Goal: Browse casually

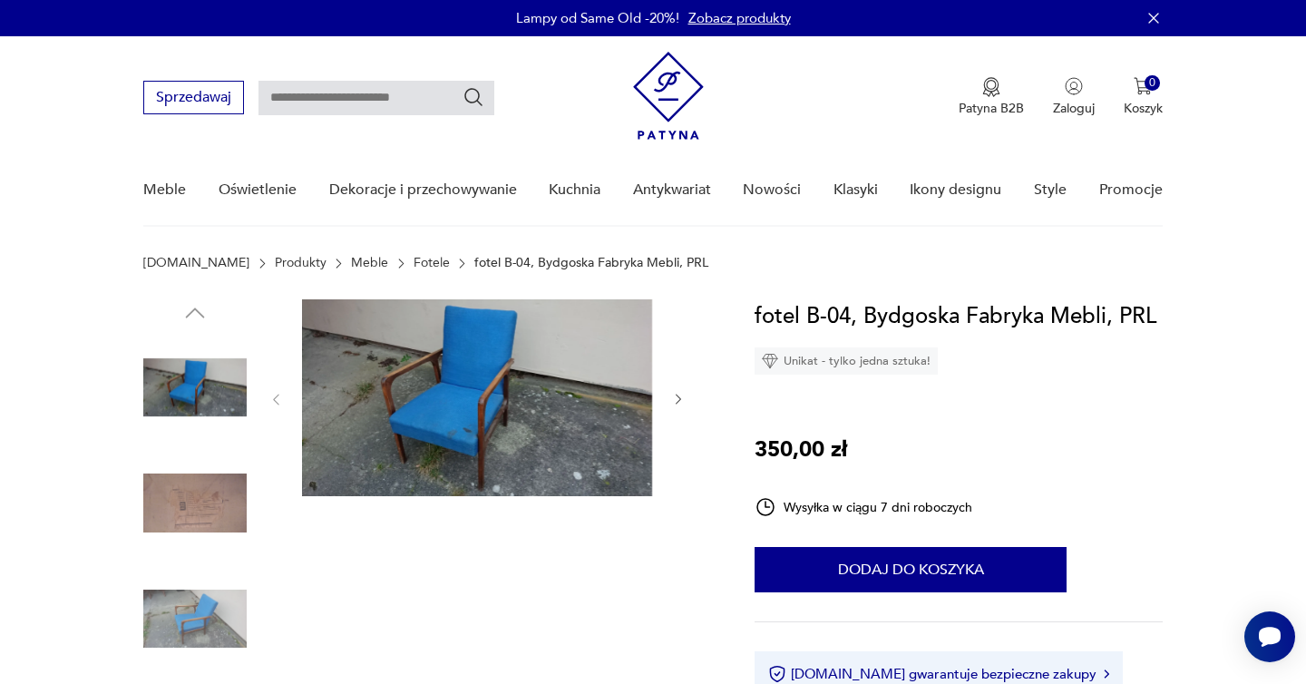
click at [236, 378] on img at bounding box center [194, 387] width 103 height 103
click at [443, 389] on img at bounding box center [477, 397] width 350 height 197
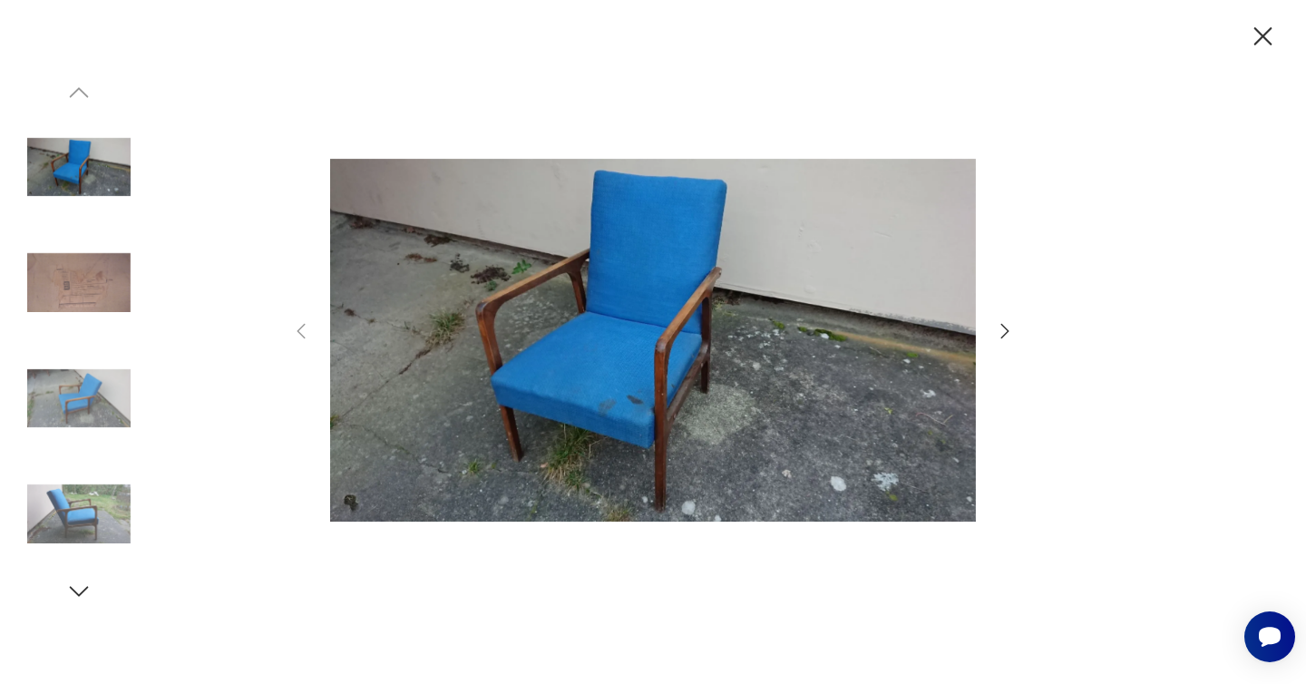
click at [591, 334] on img at bounding box center [653, 339] width 646 height 547
click at [1004, 332] on icon "button" at bounding box center [1005, 331] width 22 height 22
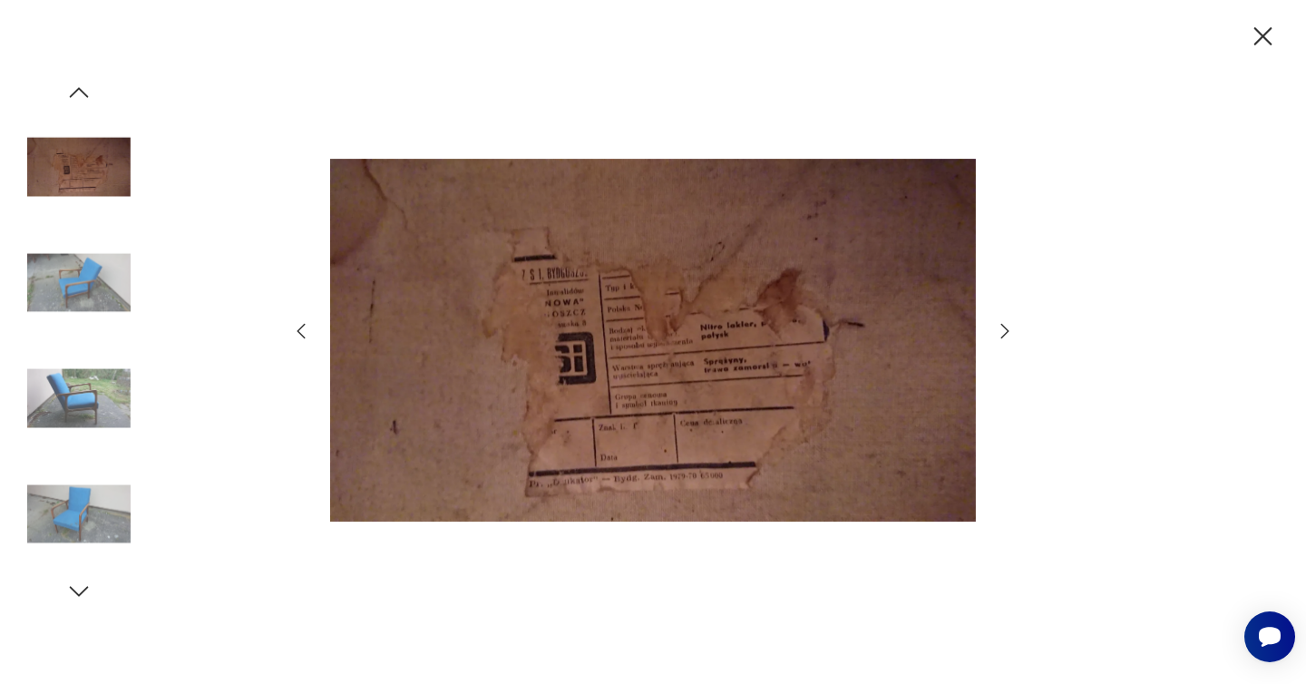
click at [1004, 332] on icon "button" at bounding box center [1005, 331] width 22 height 22
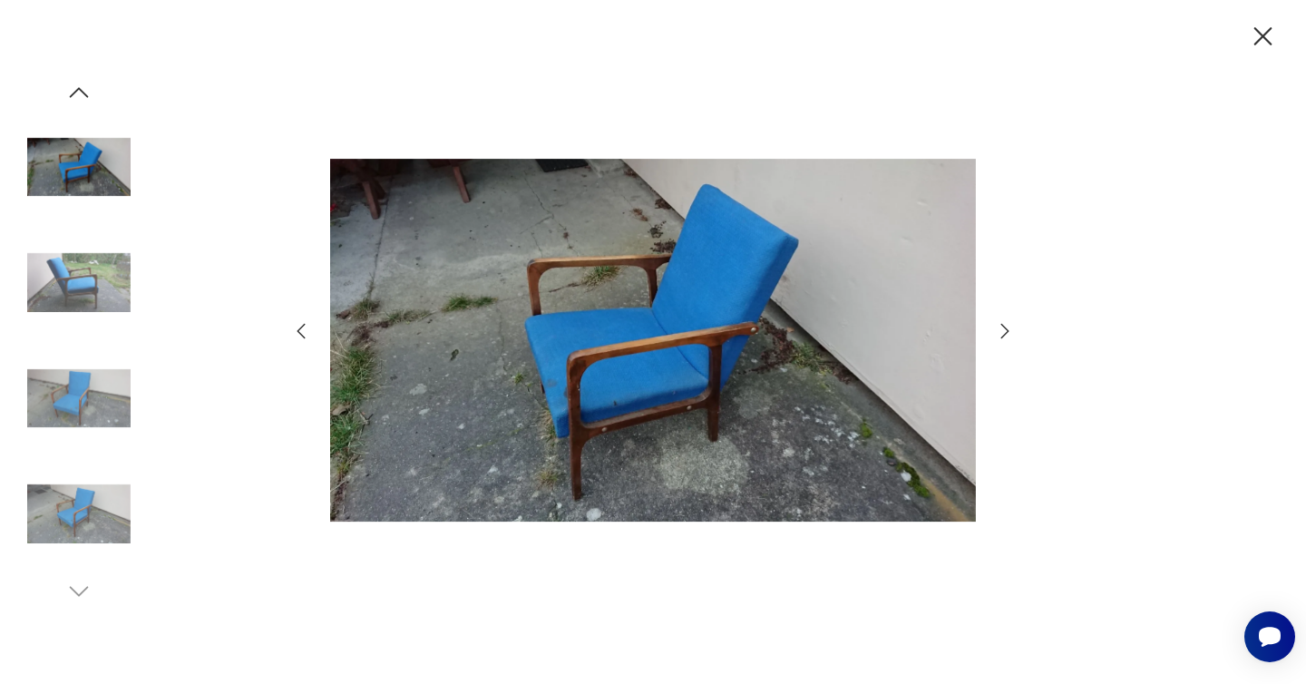
click at [1004, 332] on icon "button" at bounding box center [1005, 331] width 22 height 22
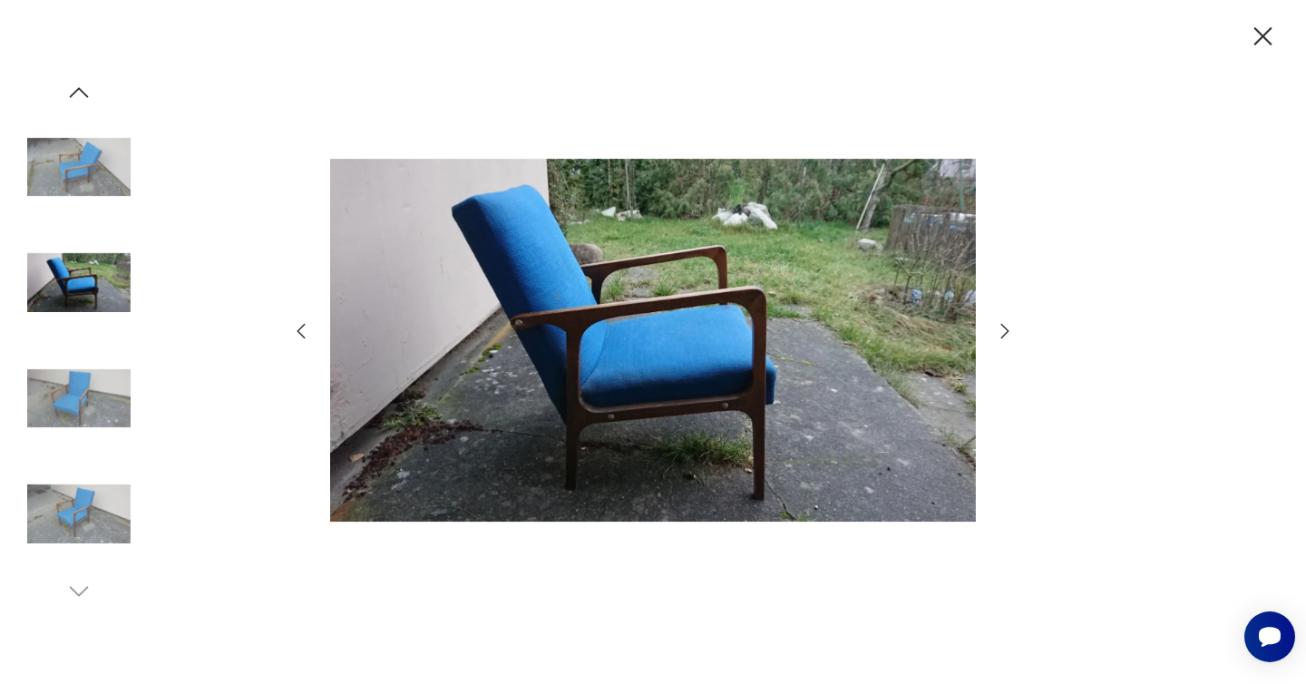
click at [1004, 332] on icon "button" at bounding box center [1005, 331] width 22 height 22
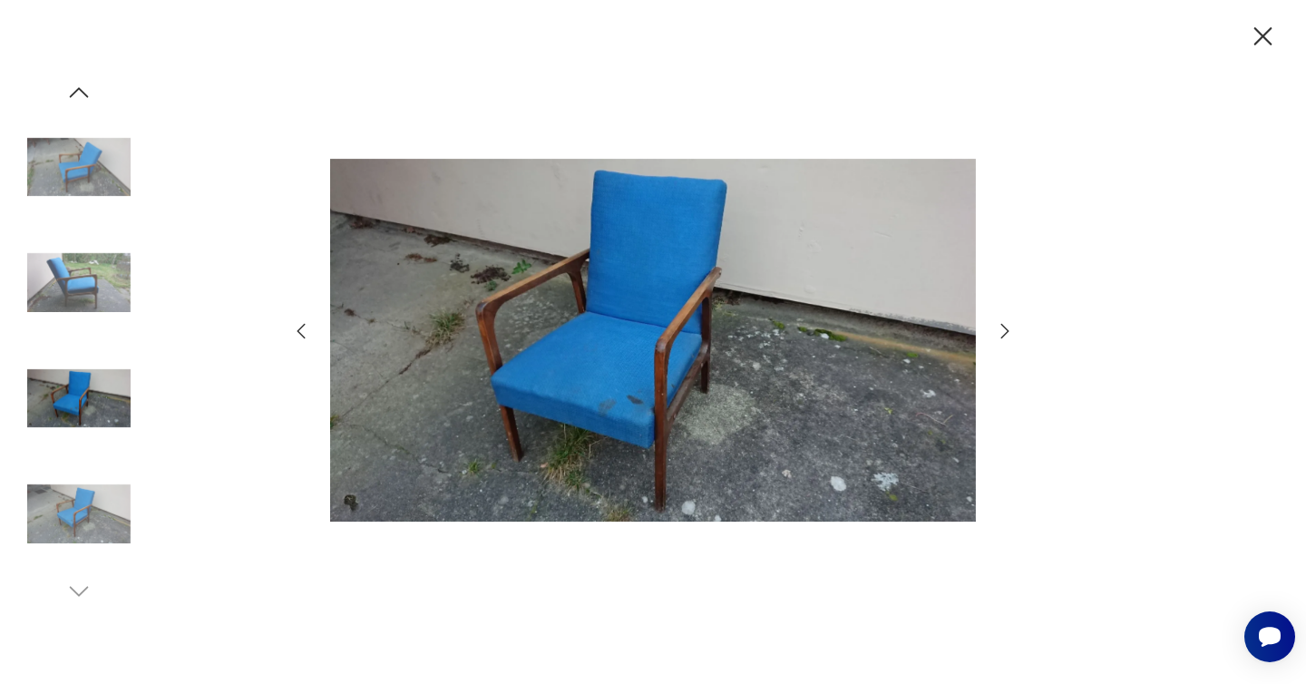
click at [1004, 332] on icon "button" at bounding box center [1005, 331] width 22 height 22
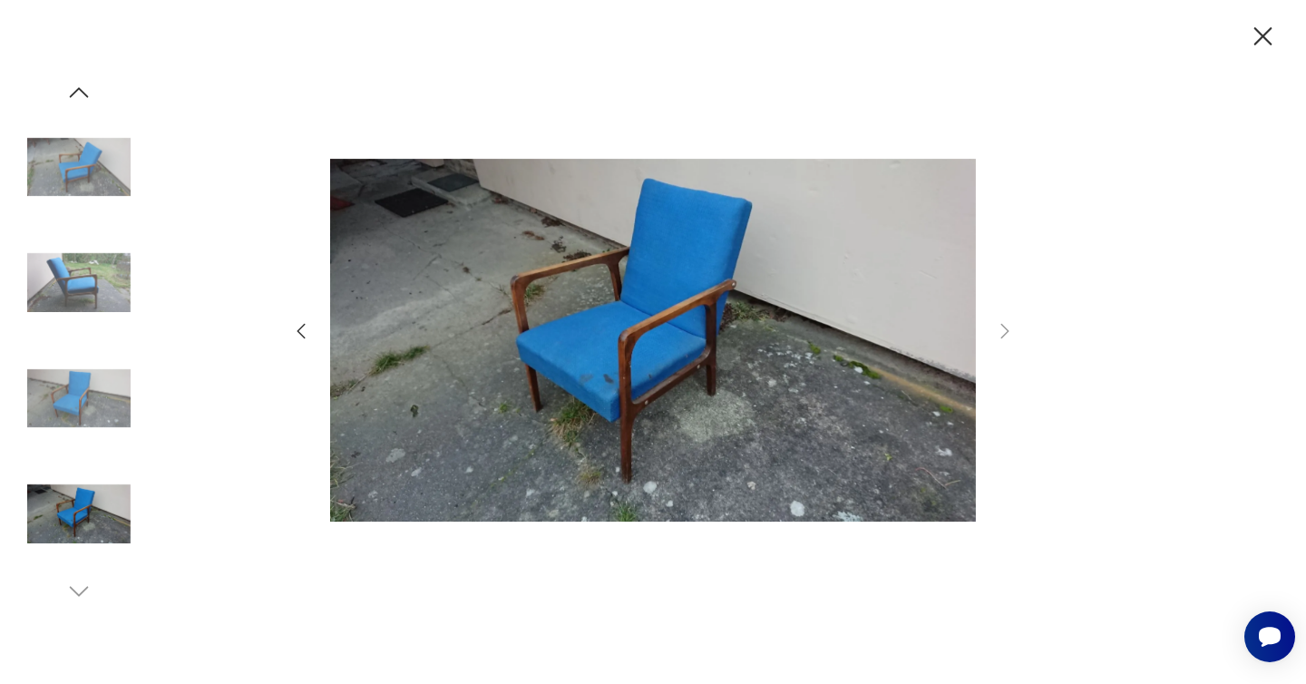
click at [1257, 32] on icon "button" at bounding box center [1263, 37] width 32 height 32
